Goal: Task Accomplishment & Management: Manage account settings

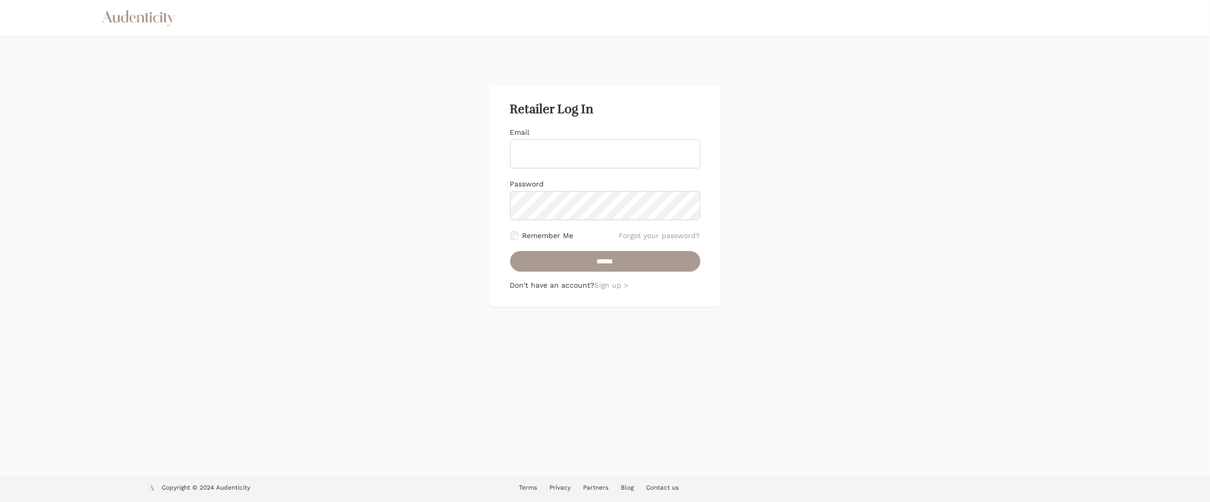
type input "**********"
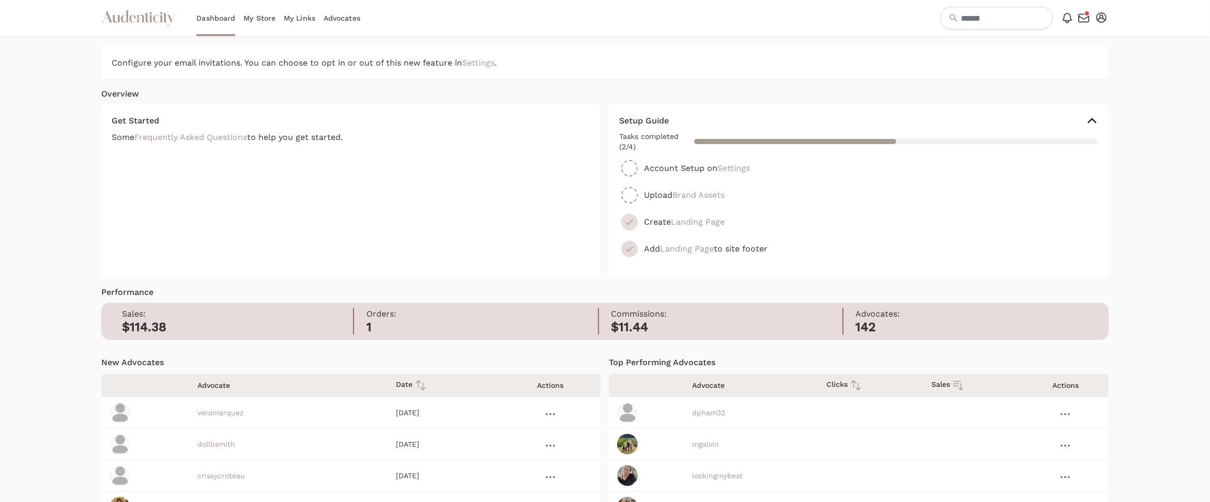
click at [262, 19] on link "My Store" at bounding box center [259, 18] width 32 height 36
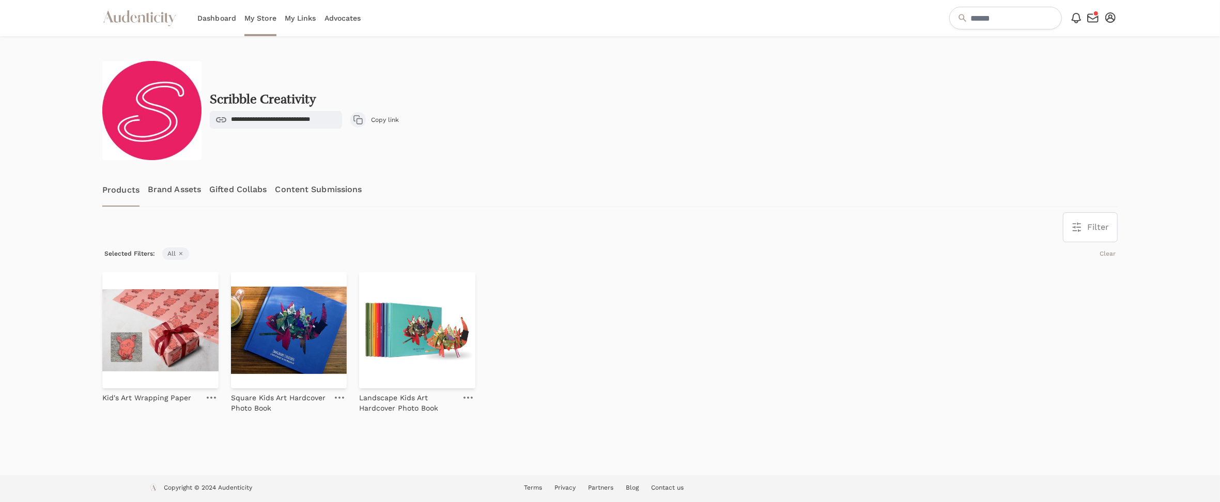
click at [241, 188] on link "Gifted Collabs" at bounding box center [237, 190] width 57 height 34
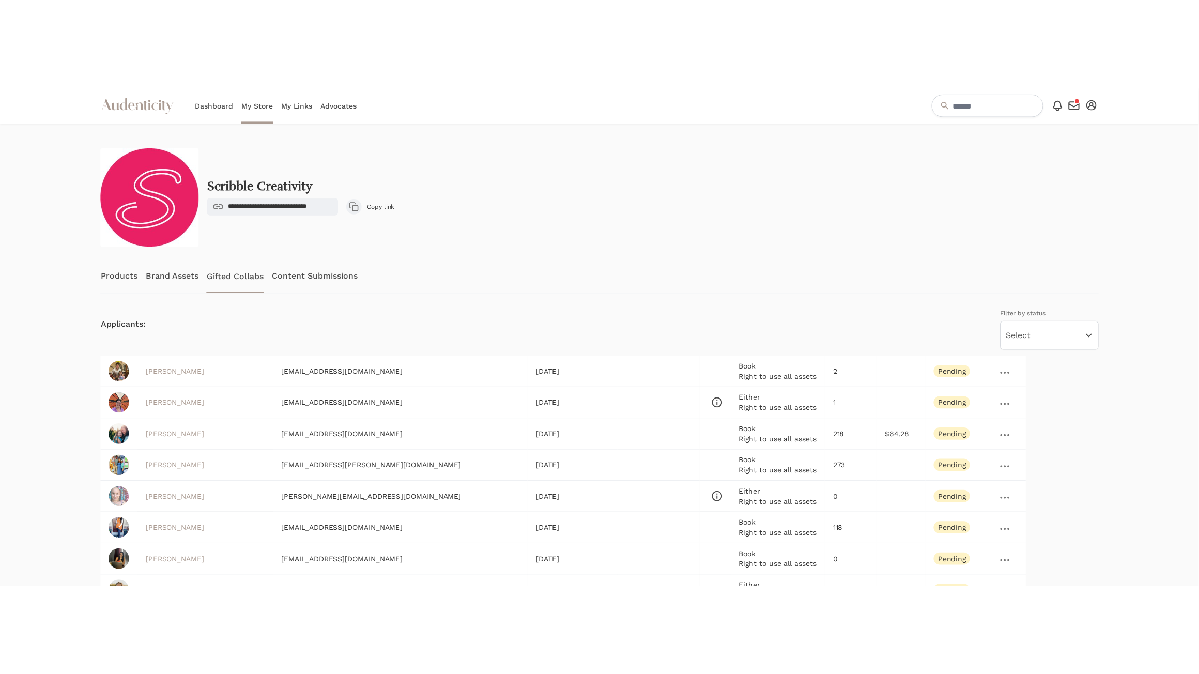
scroll to position [126, 0]
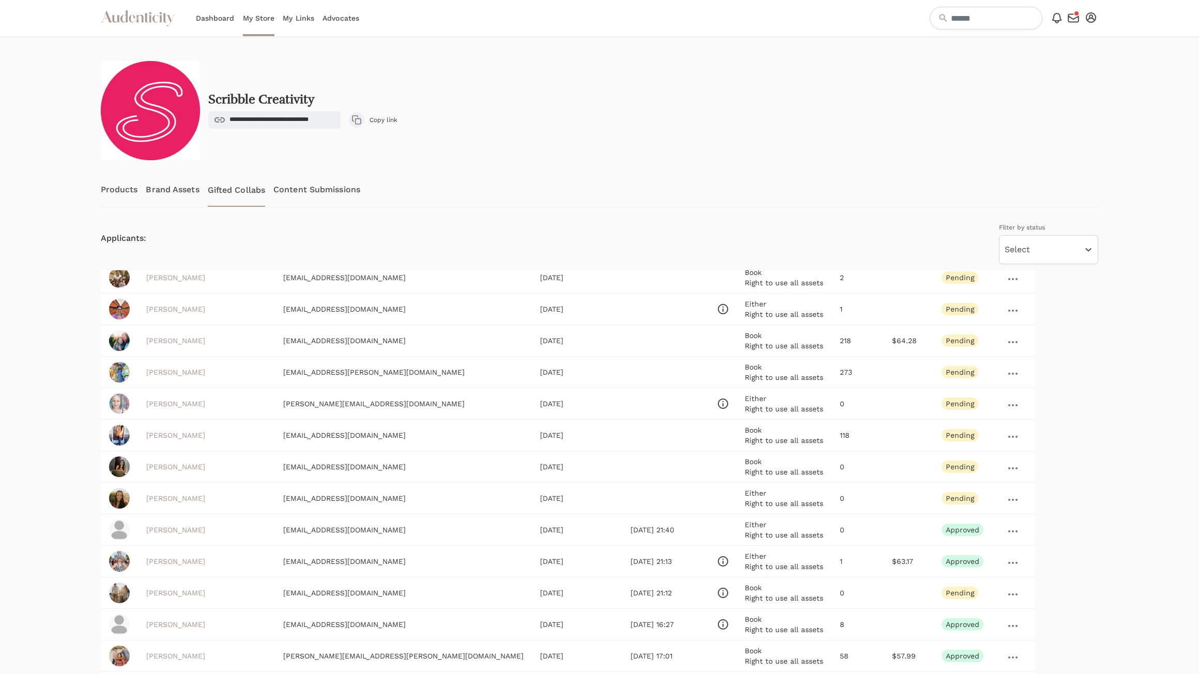
click at [1072, 16] on icon "button" at bounding box center [1073, 18] width 12 height 12
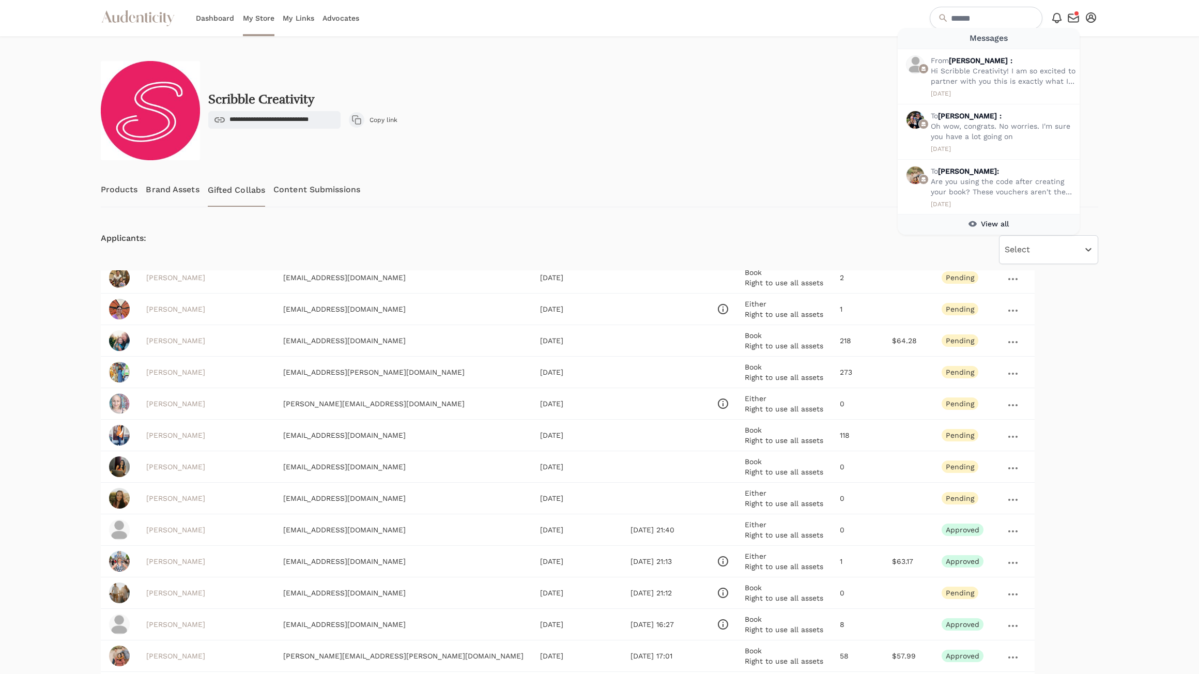
click at [1114, 61] on div at bounding box center [1153, 440] width 93 height 809
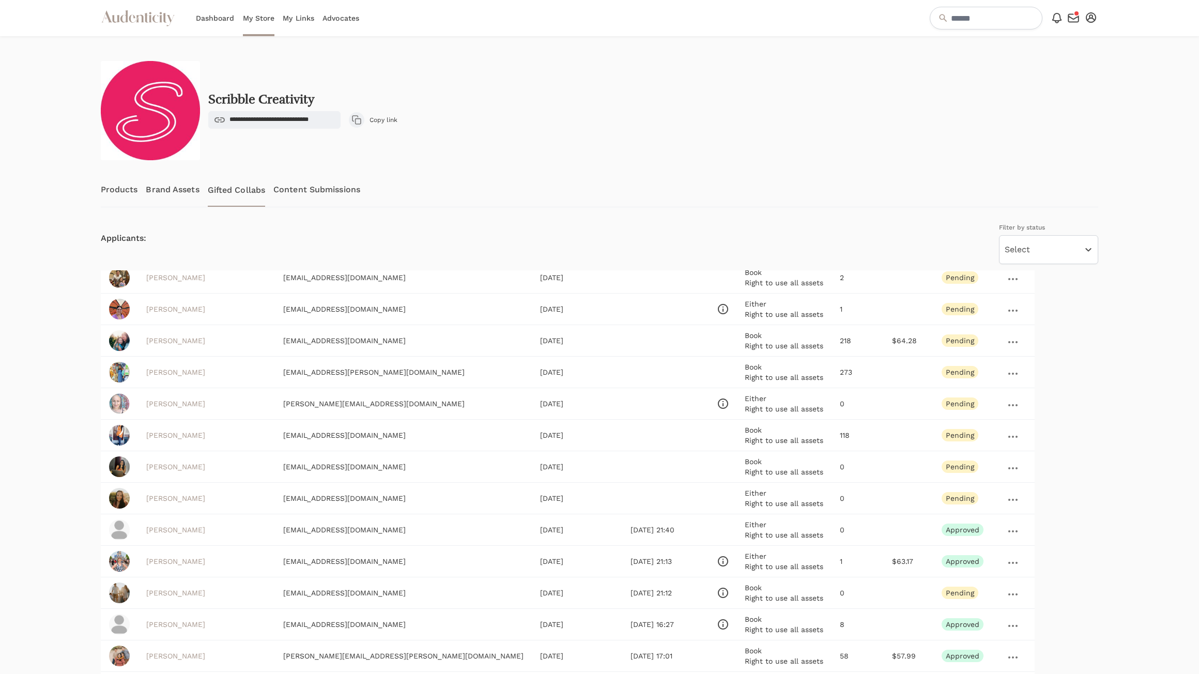
click at [1094, 17] on icon "button" at bounding box center [1091, 17] width 10 height 10
click at [1034, 34] on link "Settings" at bounding box center [1057, 35] width 83 height 19
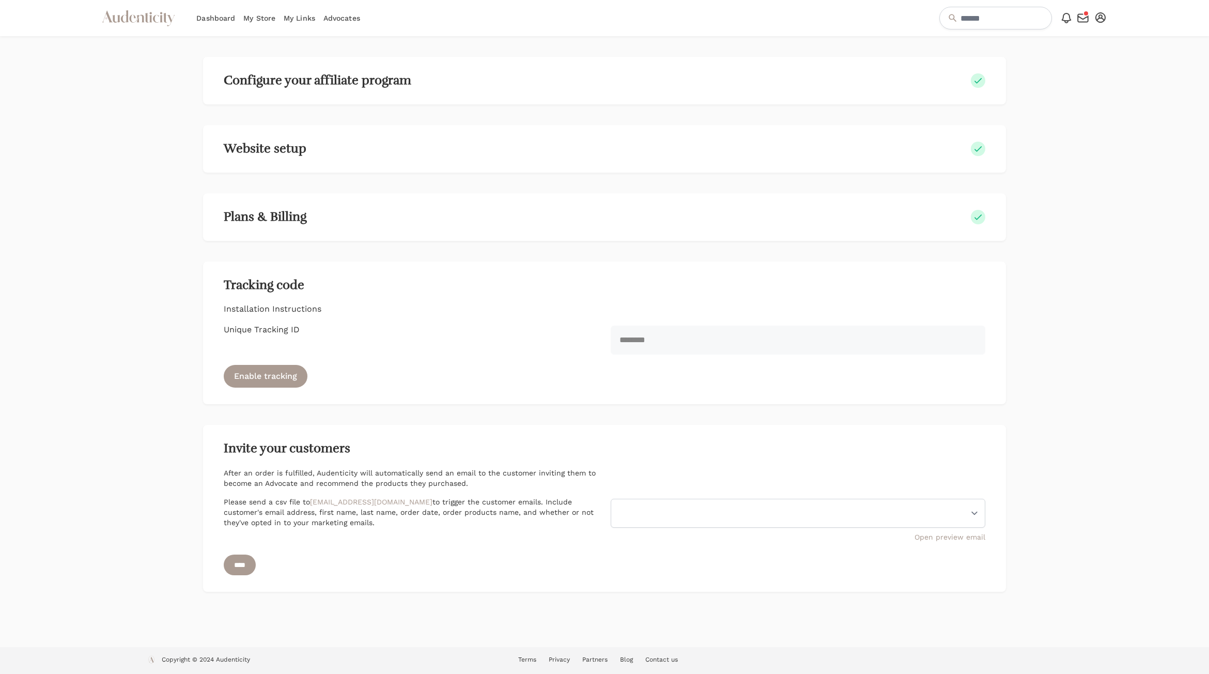
click at [1099, 16] on icon "button" at bounding box center [1101, 17] width 10 height 10
click at [1071, 37] on link "Settings" at bounding box center [1066, 35] width 83 height 19
click at [315, 216] on div "Plans & Billing" at bounding box center [605, 217] width 762 height 14
click at [240, 218] on h2 "Plans & Billing" at bounding box center [265, 217] width 83 height 14
click at [1101, 17] on icon "button" at bounding box center [1101, 17] width 10 height 10
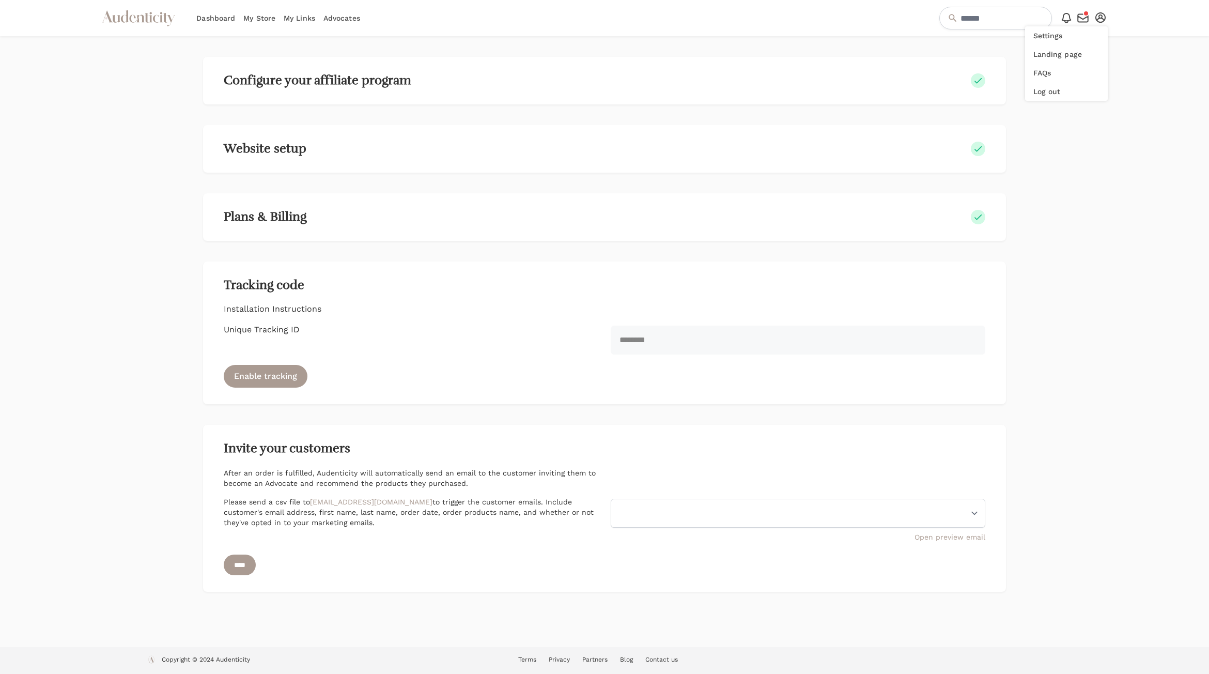
click at [226, 15] on link "Dashboard" at bounding box center [215, 18] width 39 height 36
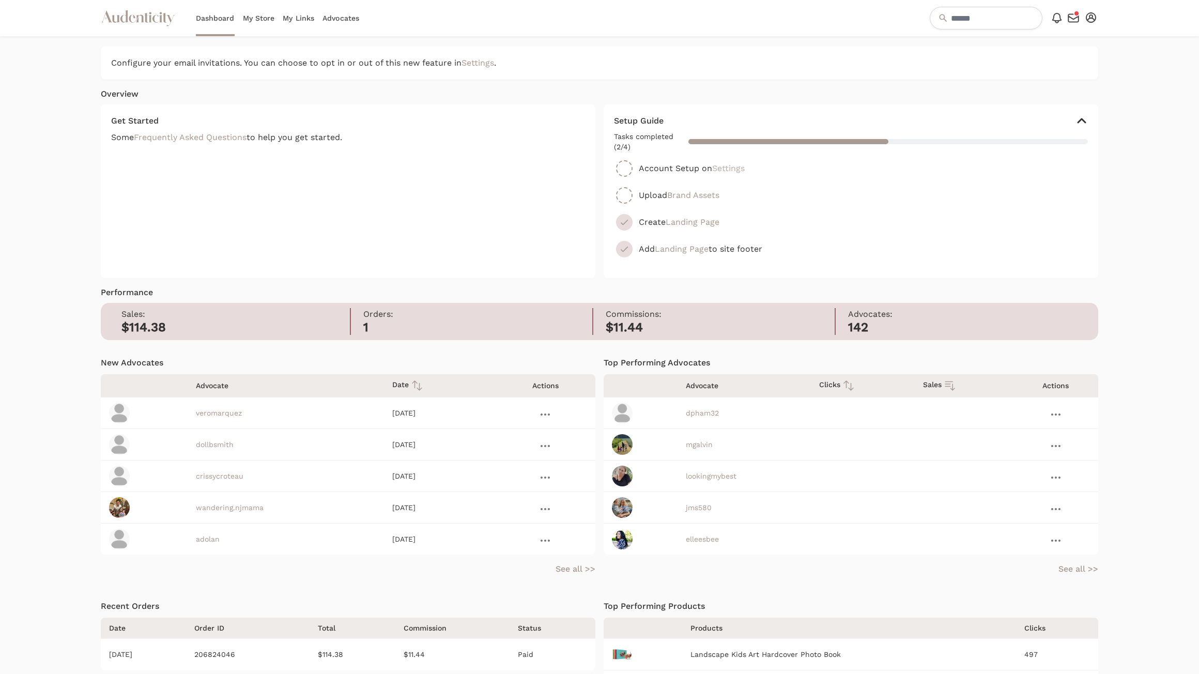
click at [745, 171] on link "Settings" at bounding box center [728, 168] width 33 height 10
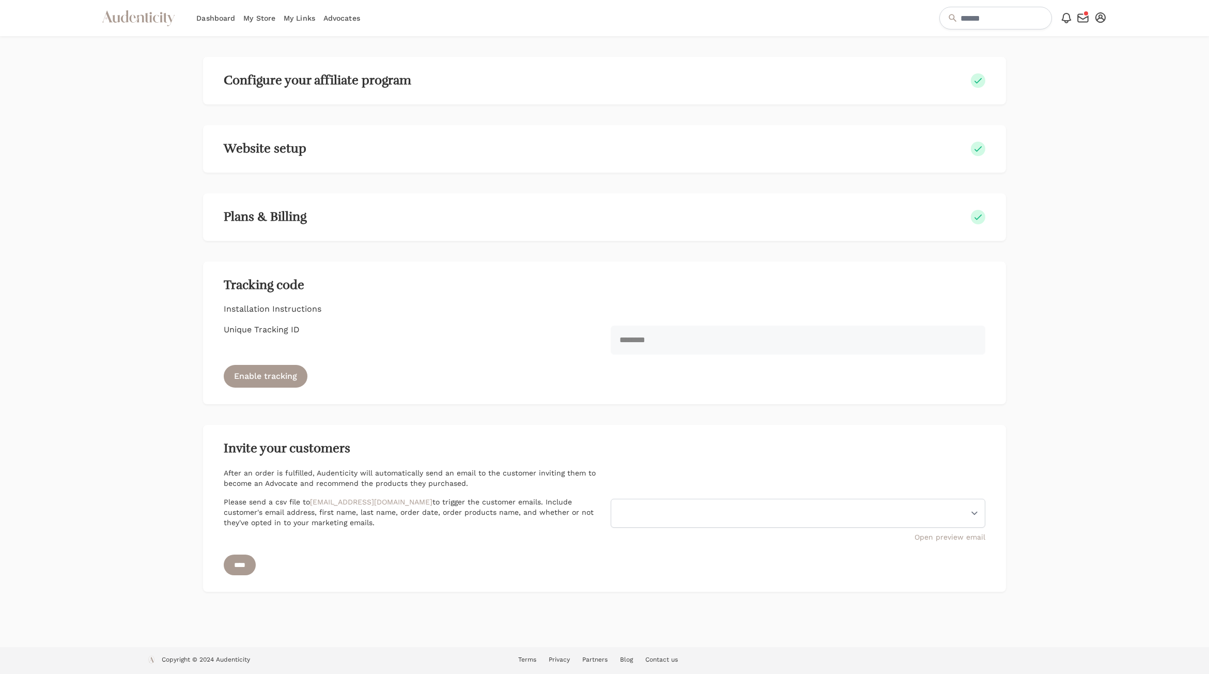
click at [1105, 16] on icon "button" at bounding box center [1101, 17] width 10 height 10
click at [1116, 247] on div "Configure your affiliate program Website setup Plans & Billing Tracking code In…" at bounding box center [604, 341] width 1209 height 611
click at [1117, 124] on div "Configure your affiliate program Website setup Plans & Billing Tracking code In…" at bounding box center [604, 341] width 1209 height 611
click at [1101, 16] on icon "button" at bounding box center [1101, 17] width 10 height 10
